Goal: Task Accomplishment & Management: Manage account settings

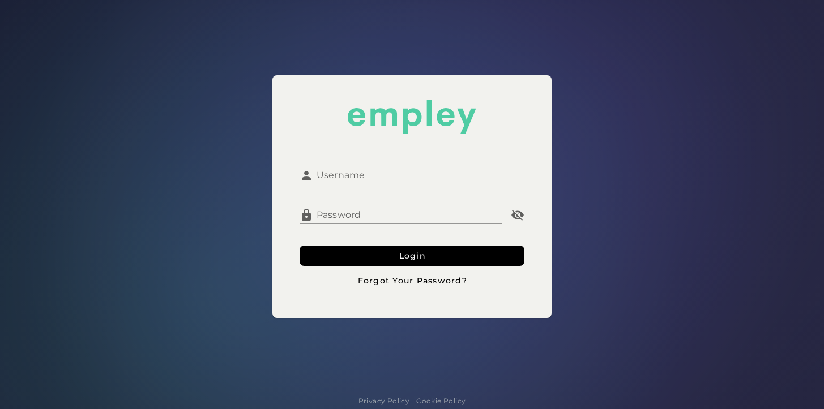
click at [351, 171] on input "Username" at bounding box center [418, 170] width 211 height 27
type input "*********"
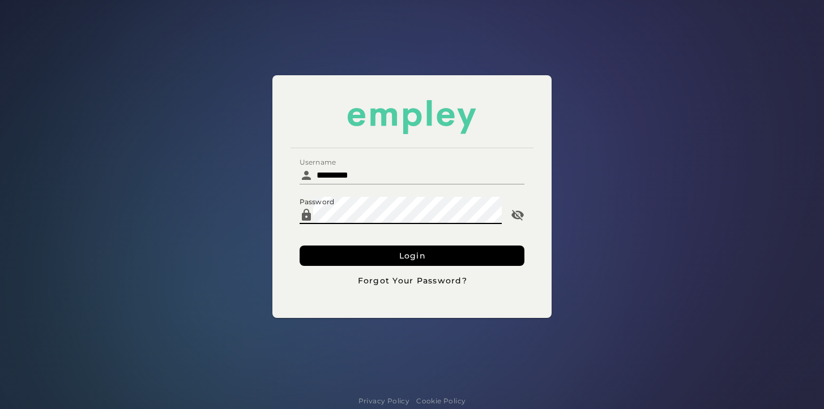
click at [299, 246] on button "Login" at bounding box center [411, 256] width 225 height 20
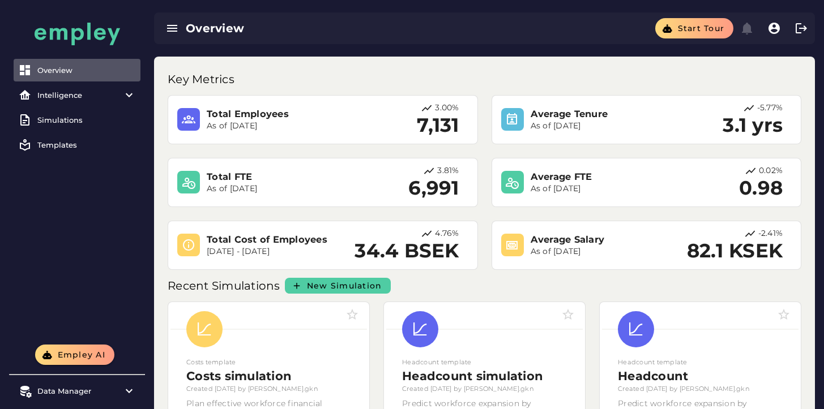
click at [235, 37] on div "Overview Start tour" at bounding box center [484, 28] width 661 height 32
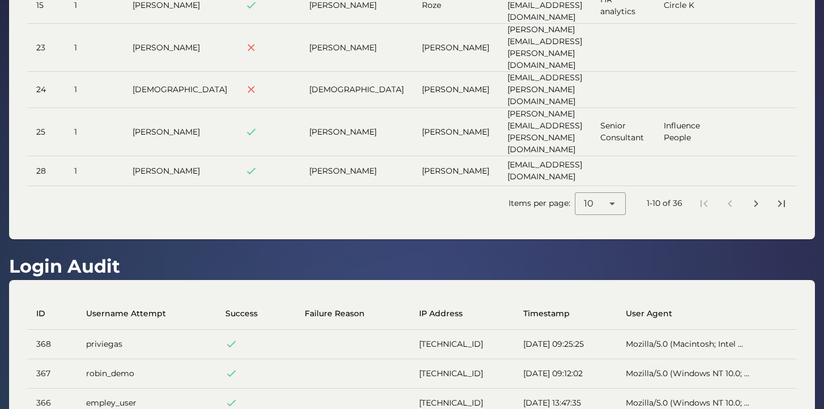
scroll to position [312, 0]
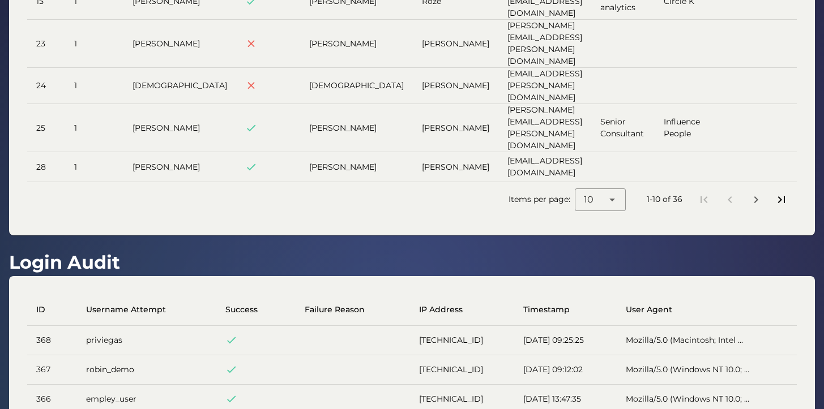
click at [777, 193] on icon "Last page" at bounding box center [781, 200] width 14 height 14
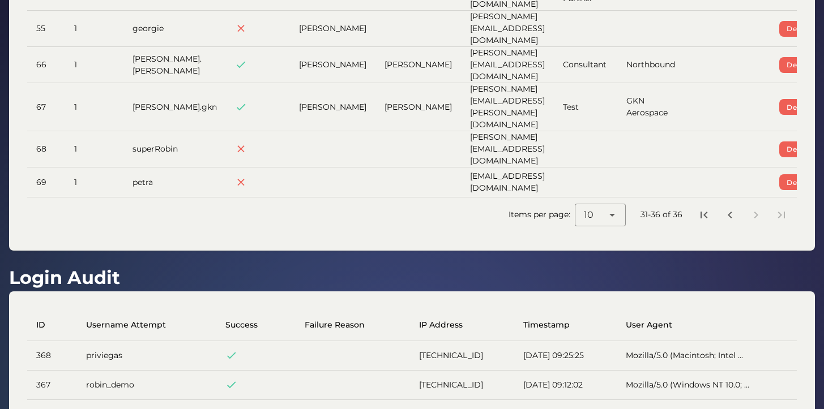
scroll to position [0, 0]
